Goal: Information Seeking & Learning: Learn about a topic

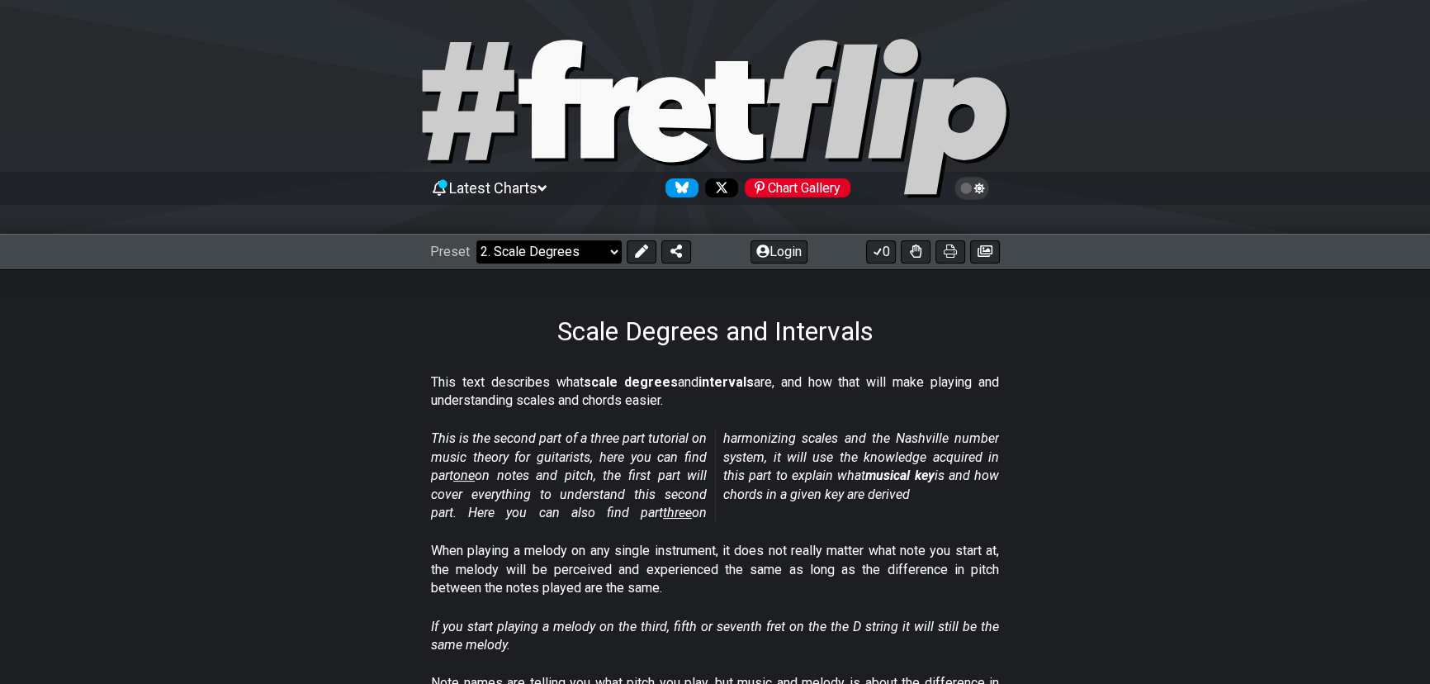
click at [610, 250] on select "Welcome to #fretflip! Initial Preset Custom Preset Minor Pentatonic Major Penta…" at bounding box center [548, 251] width 145 height 23
click at [476, 240] on select "Welcome to #fretflip! Initial Preset Custom Preset Minor Pentatonic Major Penta…" at bounding box center [548, 251] width 145 height 23
select select "/user-defined"
select select "A"
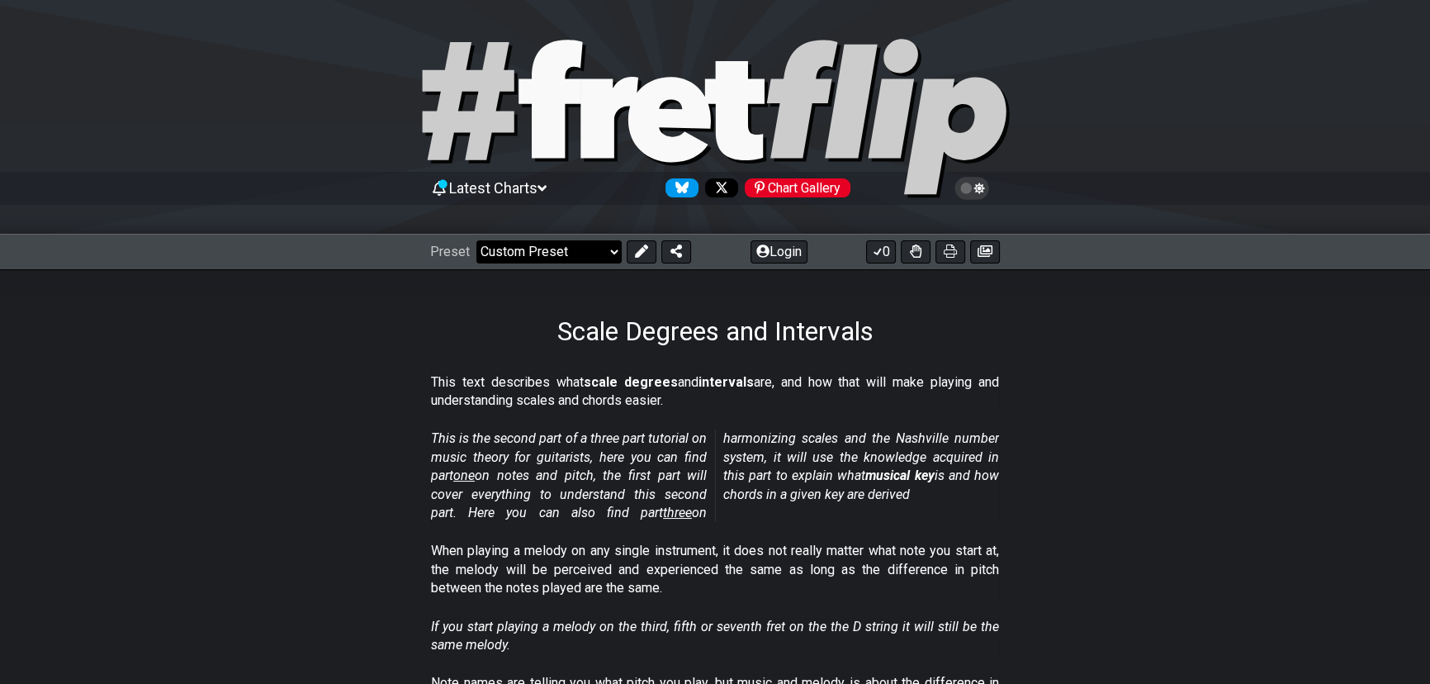
select select "C"
select select "A"
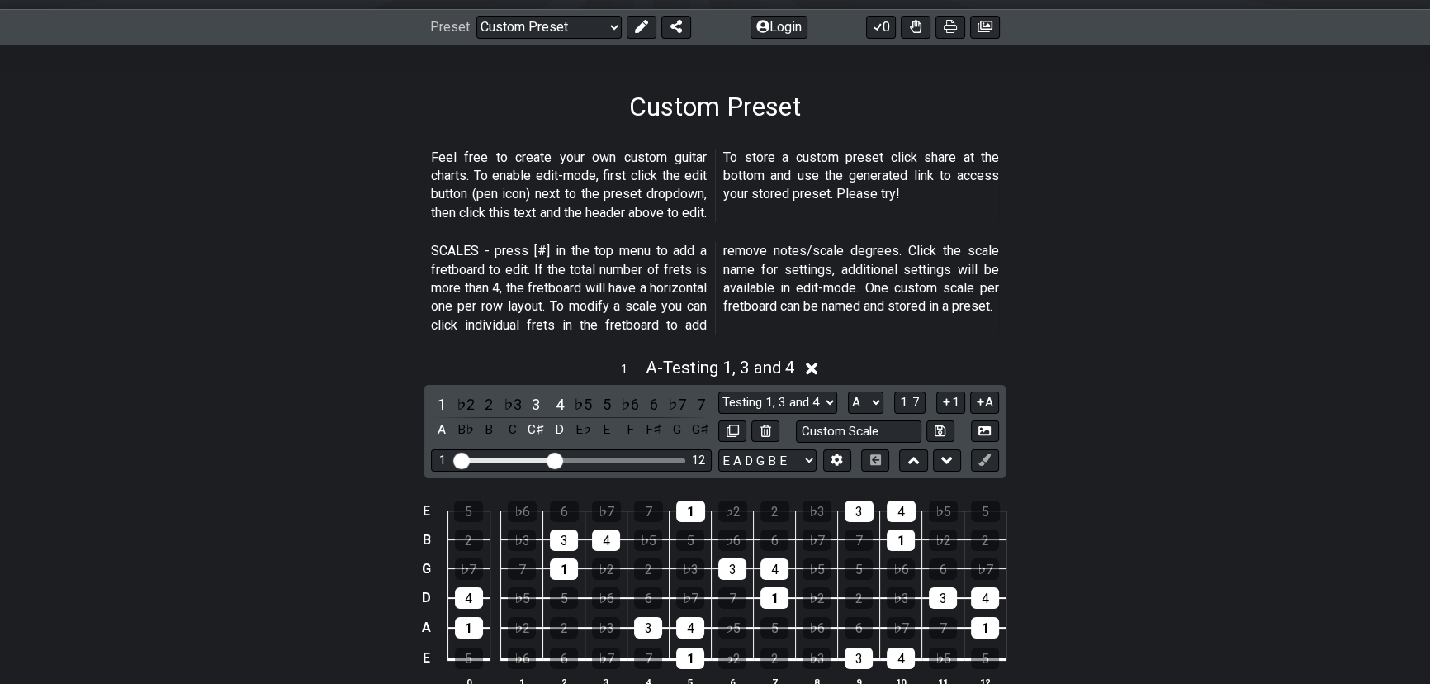
scroll to position [375, 0]
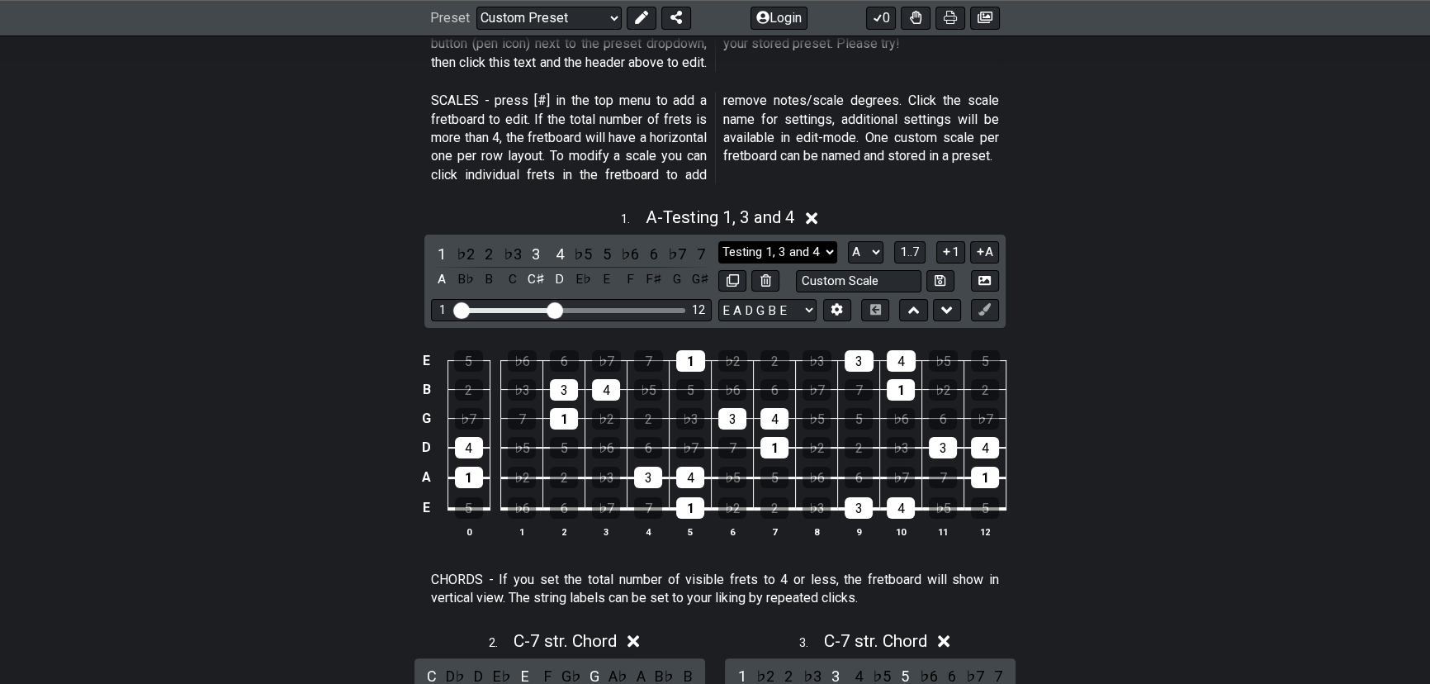
click at [822, 249] on select "Testing 1, 3 and 4 Testing 1, 3 and 4 Minor Pentatonic Major Pentatonic Minor B…" at bounding box center [777, 252] width 119 height 22
click at [1135, 157] on section "SCALES - press [#] in the top menu to add a fretboard to edit. If the total num…" at bounding box center [715, 141] width 1430 height 112
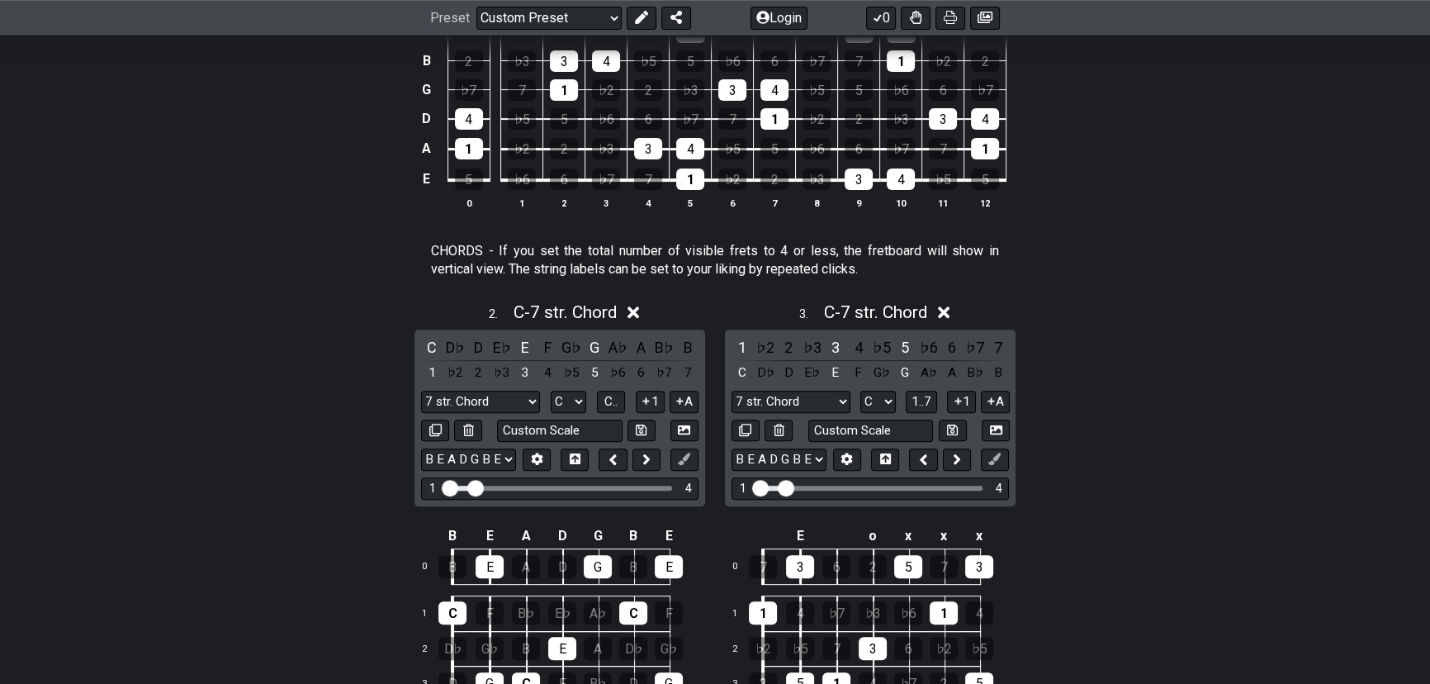
scroll to position [0, 0]
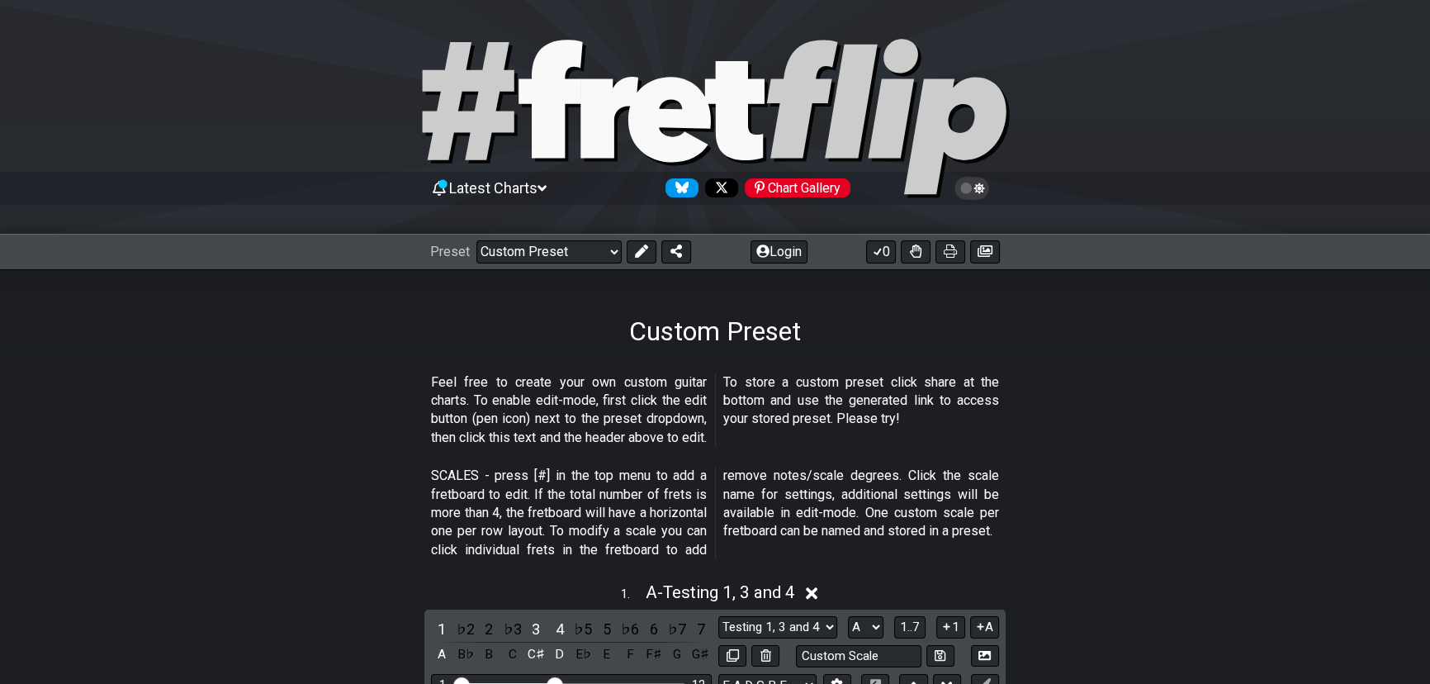
click at [509, 181] on span "Latest Charts" at bounding box center [493, 187] width 88 height 17
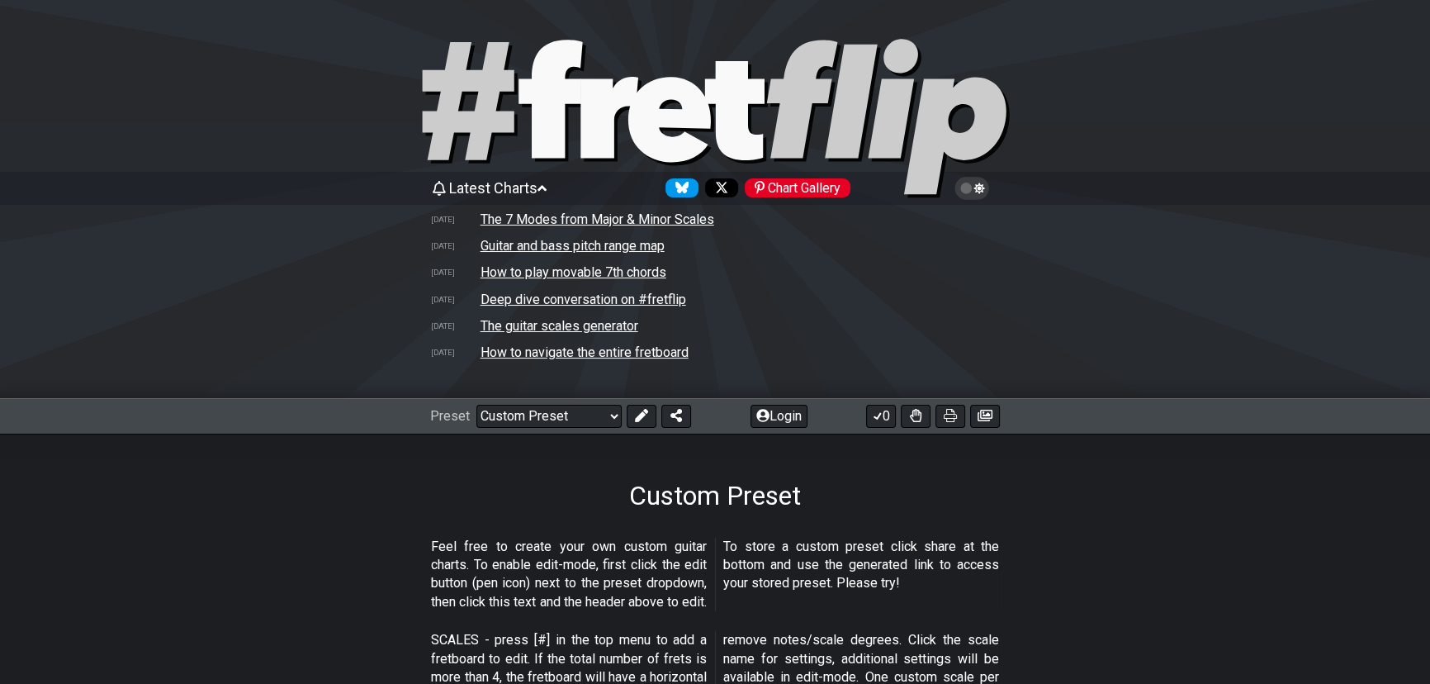
click at [602, 219] on td "The 7 Modes from Major & Minor Scales" at bounding box center [597, 219] width 235 height 17
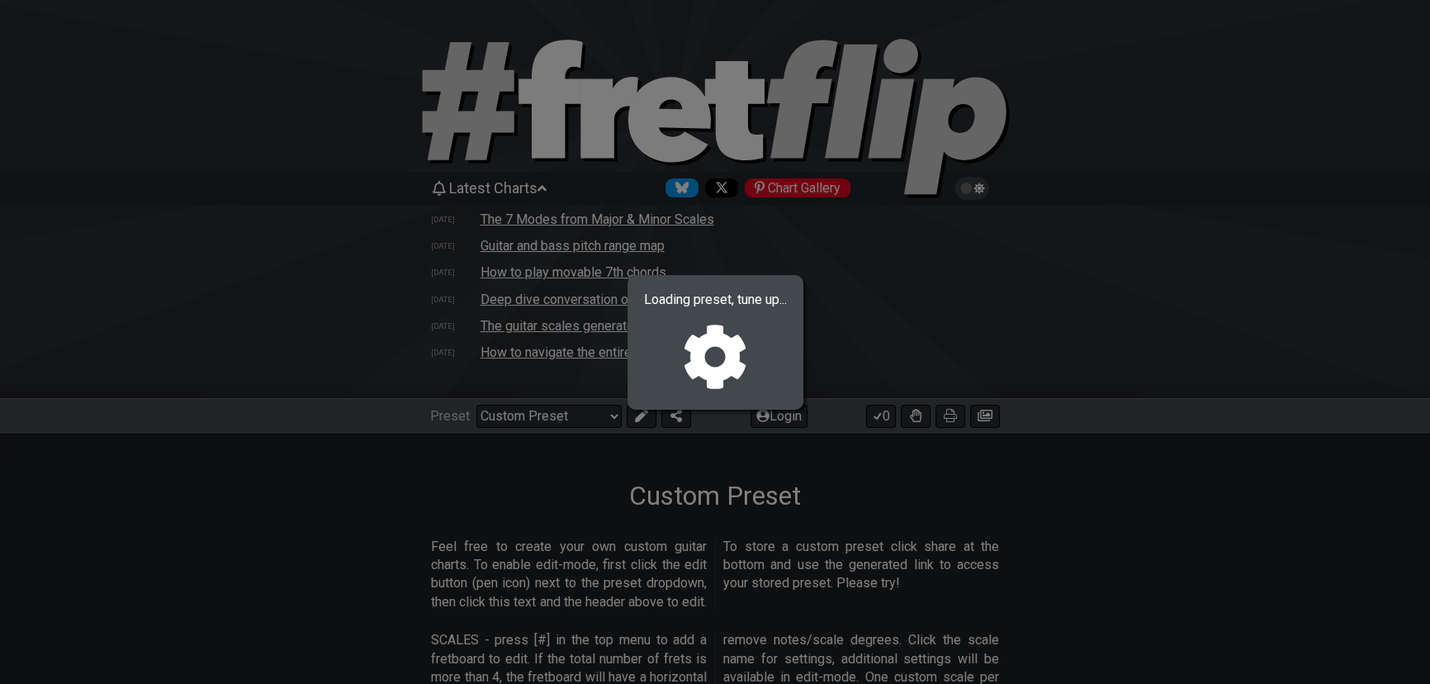
select select "/welcome"
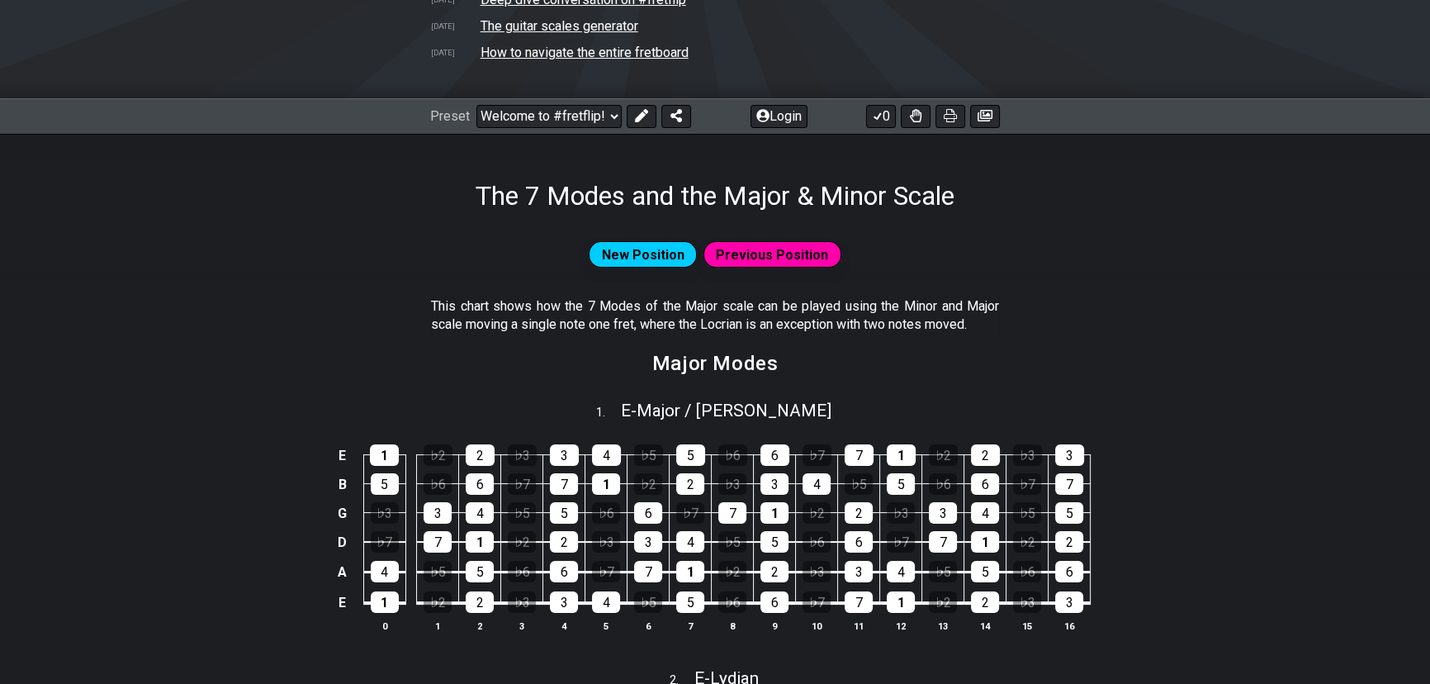
scroll to position [375, 0]
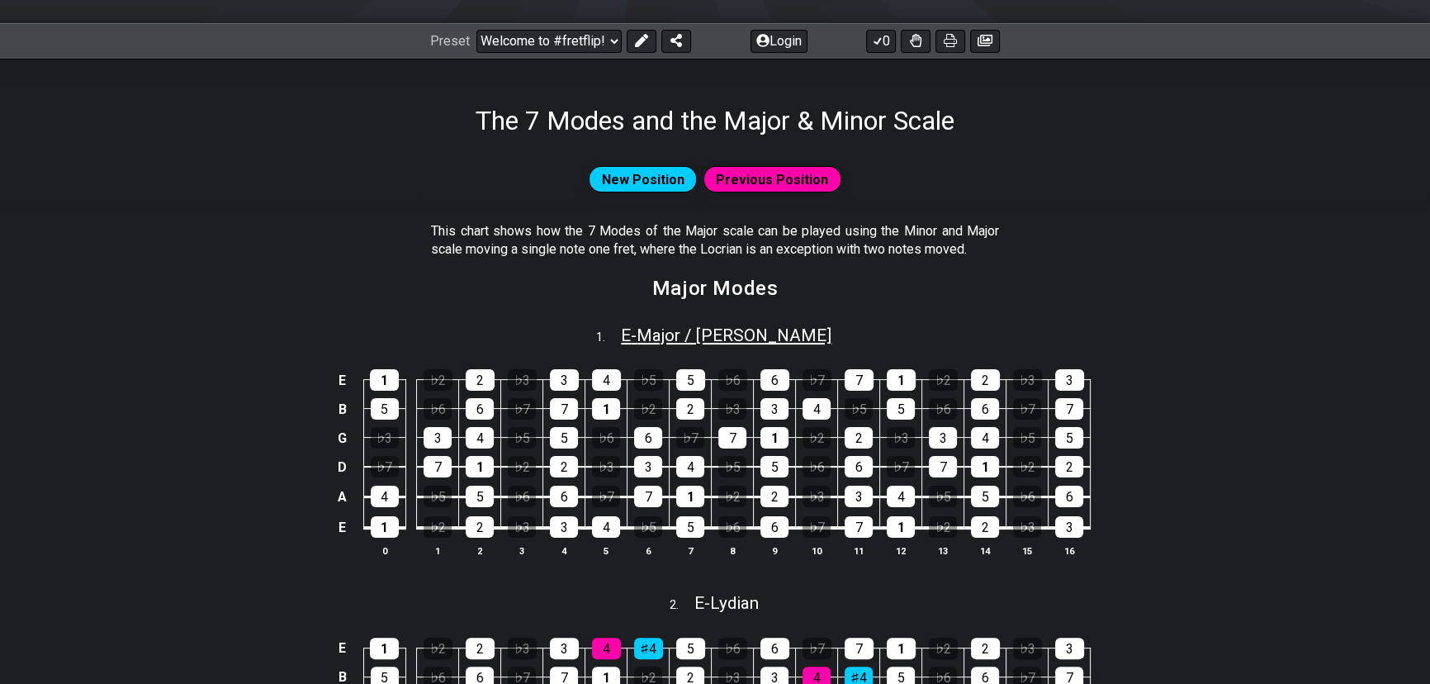
click at [693, 335] on span "E - Major / Ionian" at bounding box center [726, 335] width 211 height 20
select select "E"
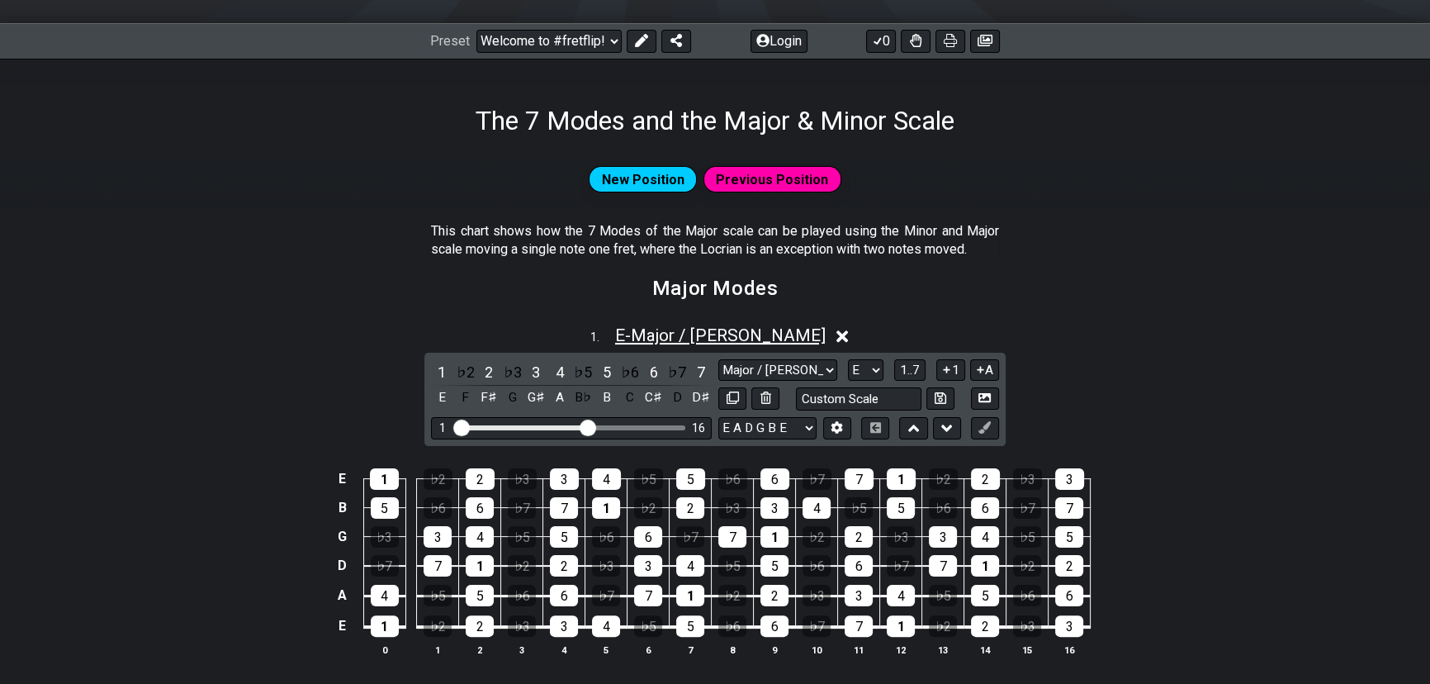
click at [693, 335] on span "E - Major / Ionian" at bounding box center [720, 335] width 211 height 20
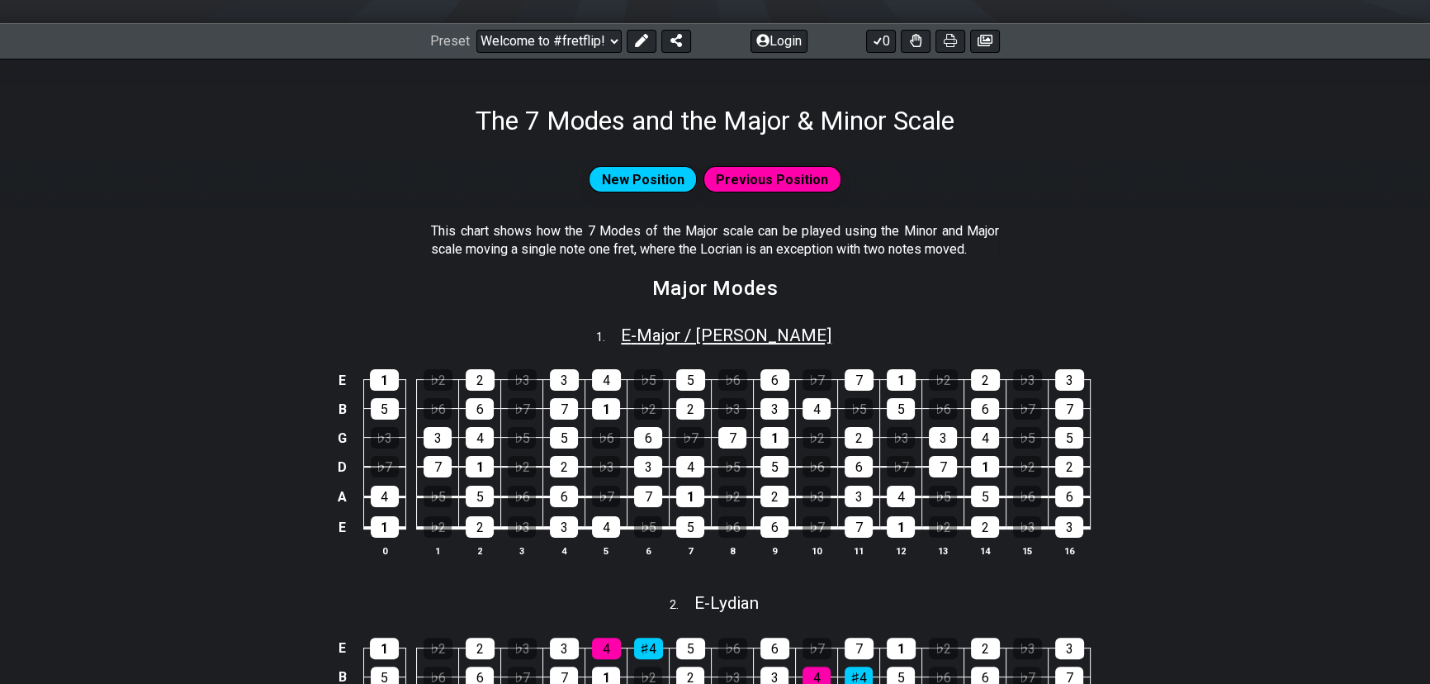
click at [693, 335] on span "E - Major / Ionian" at bounding box center [726, 335] width 211 height 20
select select "E"
